Goal: Information Seeking & Learning: Learn about a topic

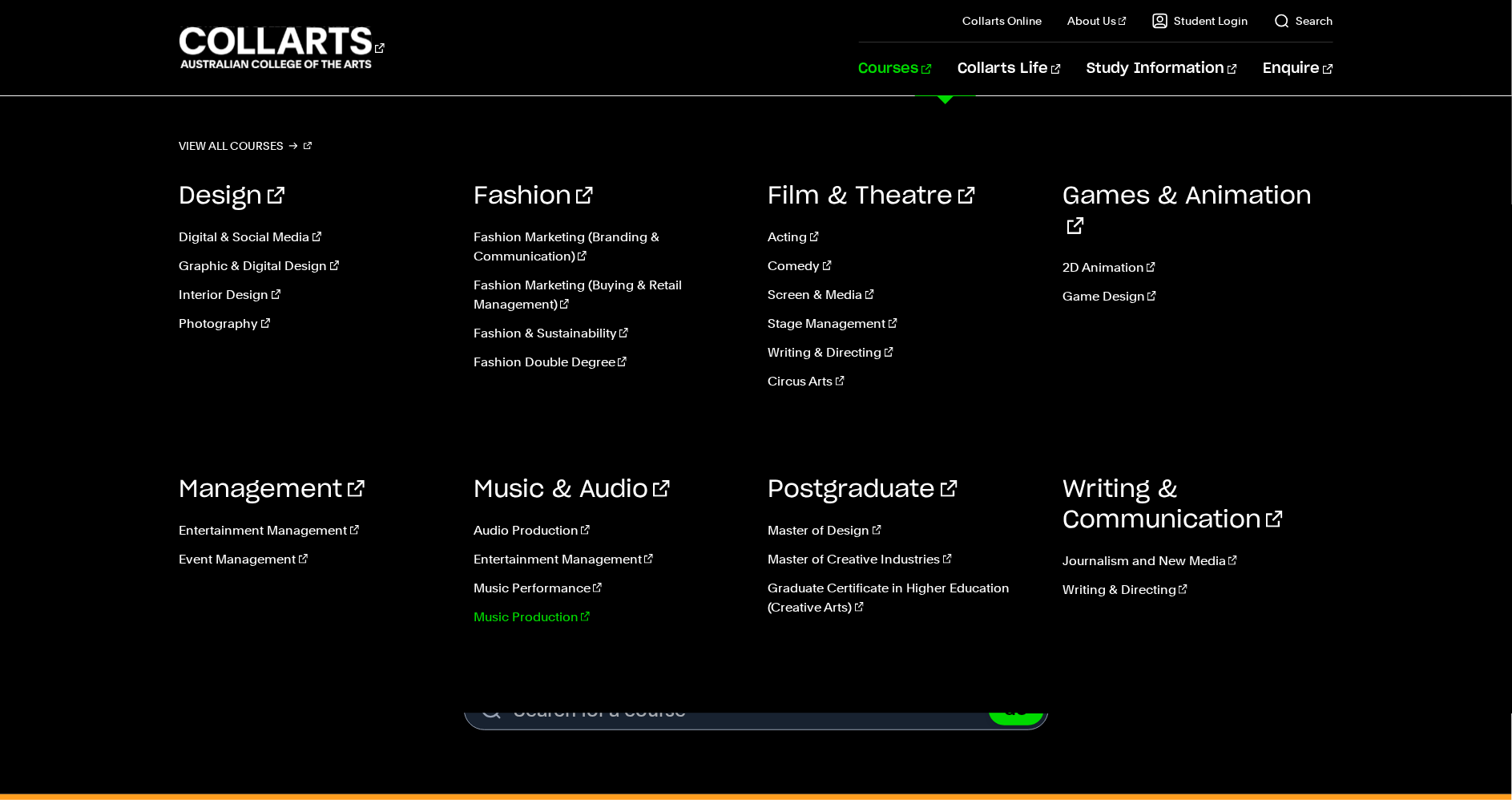
click at [546, 621] on link "Music Production" at bounding box center [608, 616] width 270 height 19
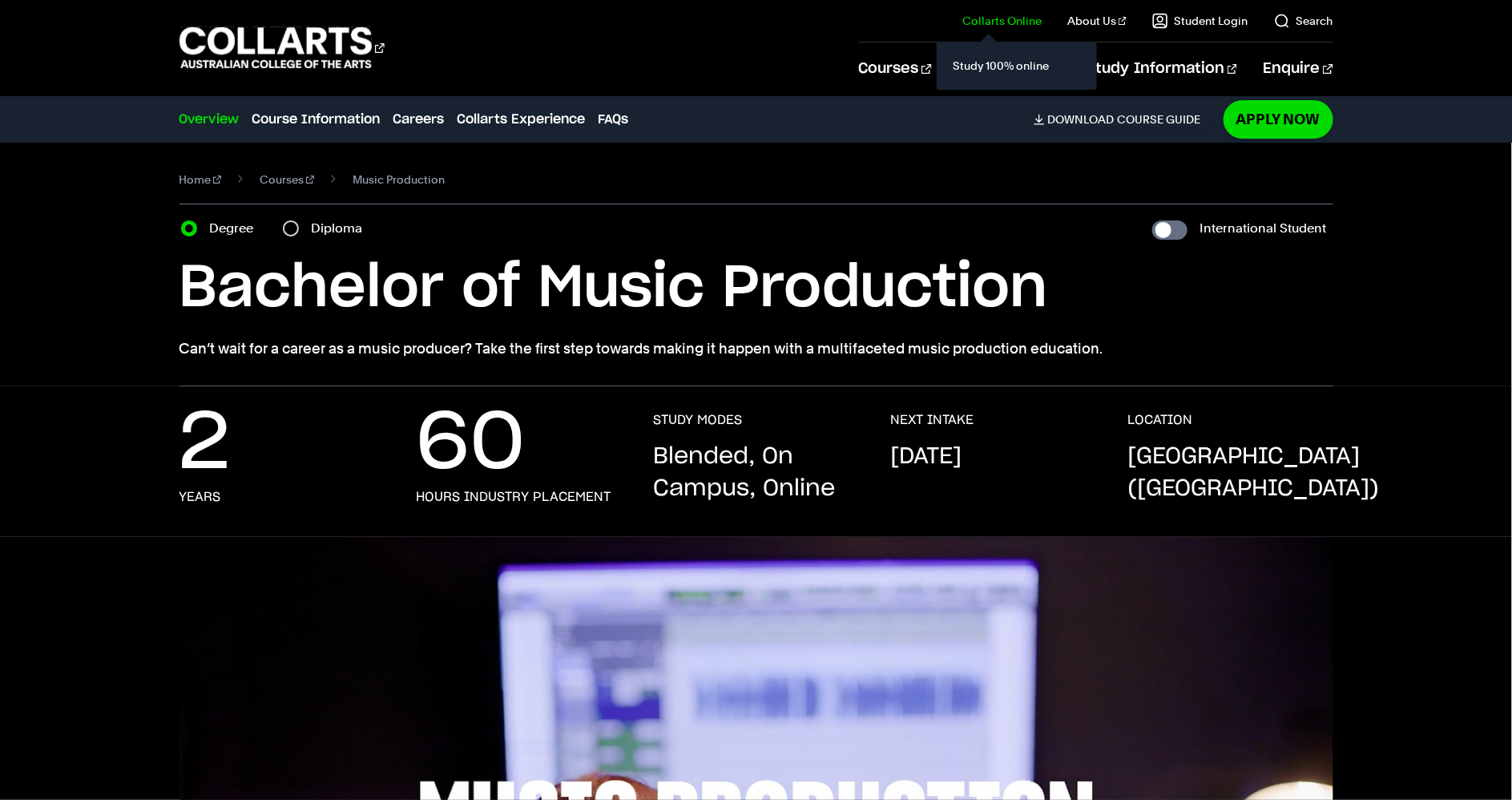
click at [1005, 24] on link "Collarts Online" at bounding box center [1002, 20] width 79 height 16
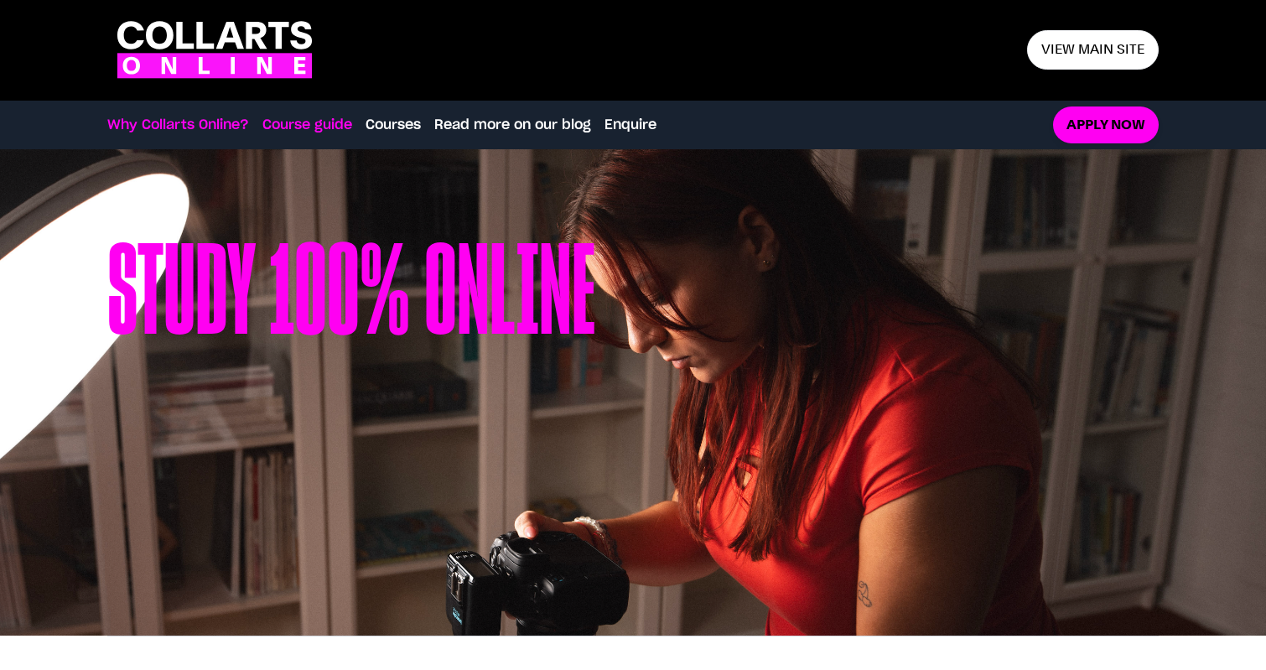
click at [294, 126] on link "Course guide" at bounding box center [307, 125] width 90 height 20
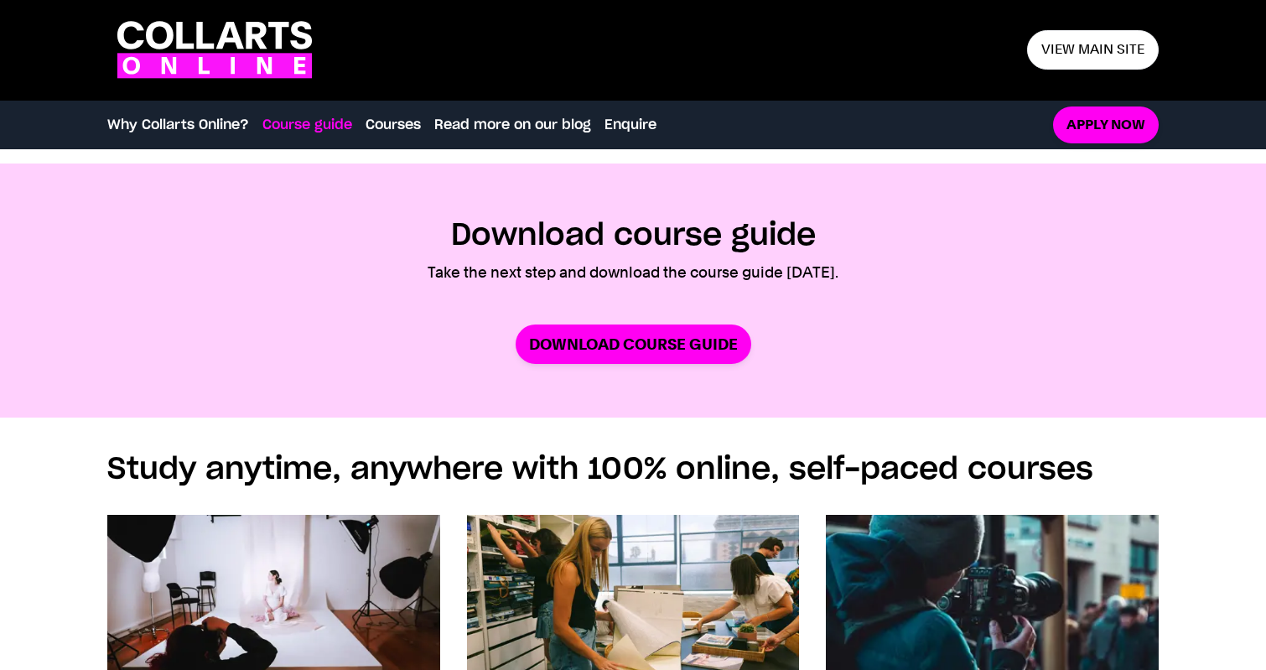
scroll to position [906, 0]
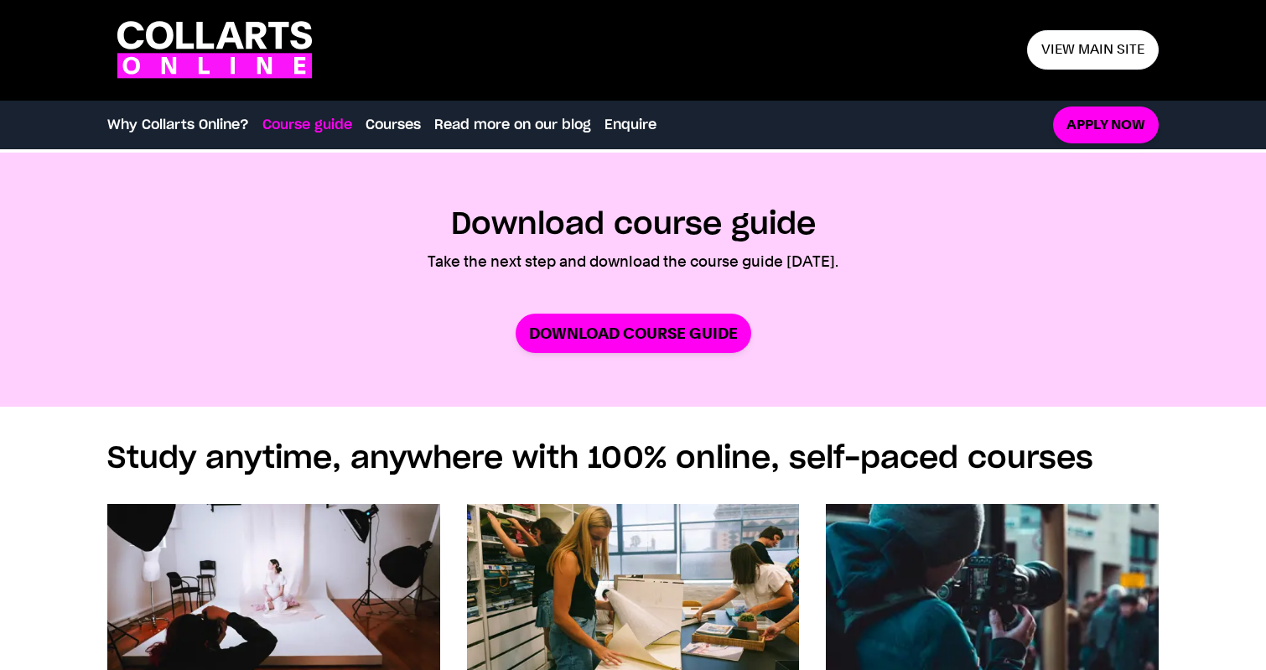
click at [372, 138] on div "Course guide Why Collarts Online? Course guide Courses Read more on our blog En…" at bounding box center [569, 124] width 925 height 47
click at [374, 129] on link "Courses" at bounding box center [392, 125] width 55 height 20
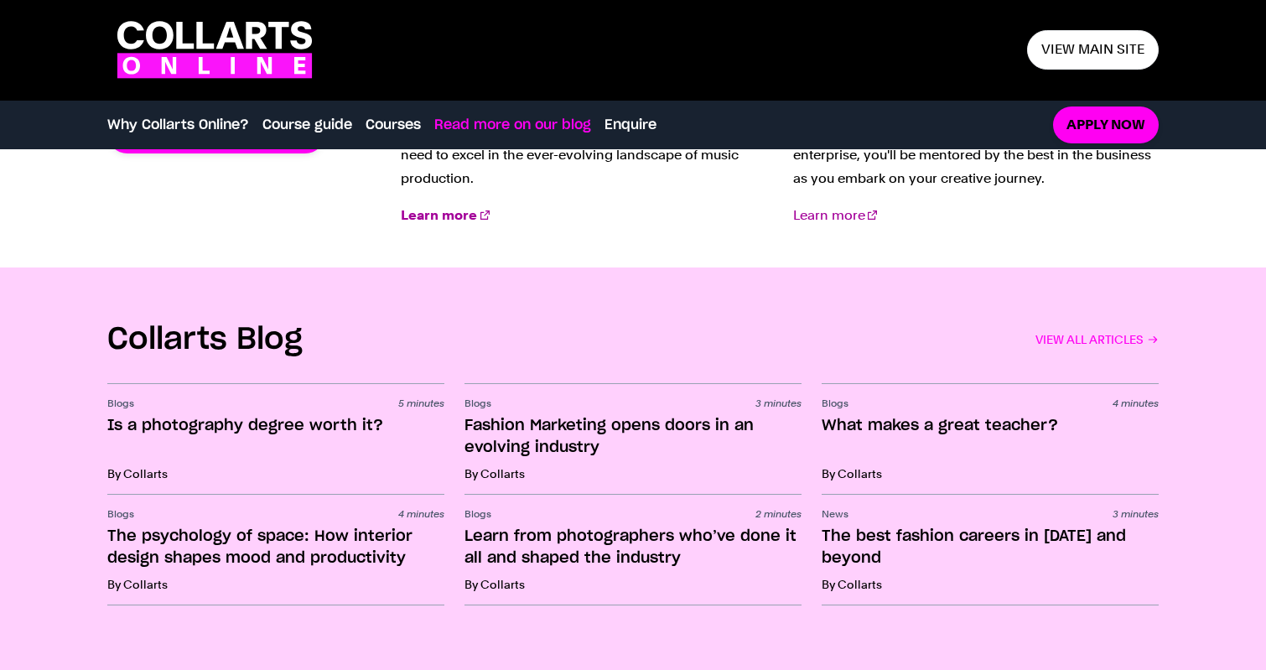
scroll to position [2304, 0]
